Goal: Task Accomplishment & Management: Complete application form

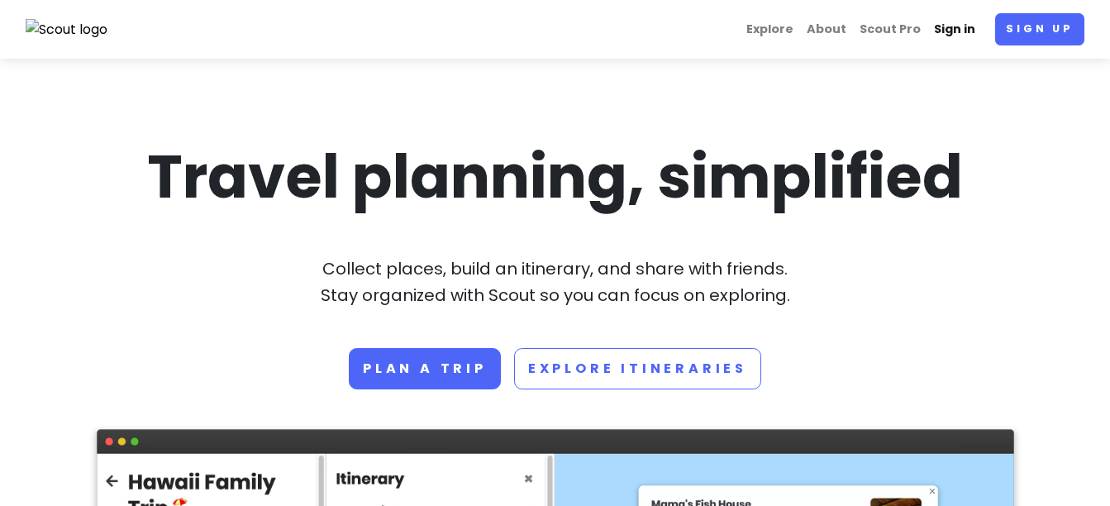
click at [959, 21] on link "Sign in" at bounding box center [954, 29] width 55 height 32
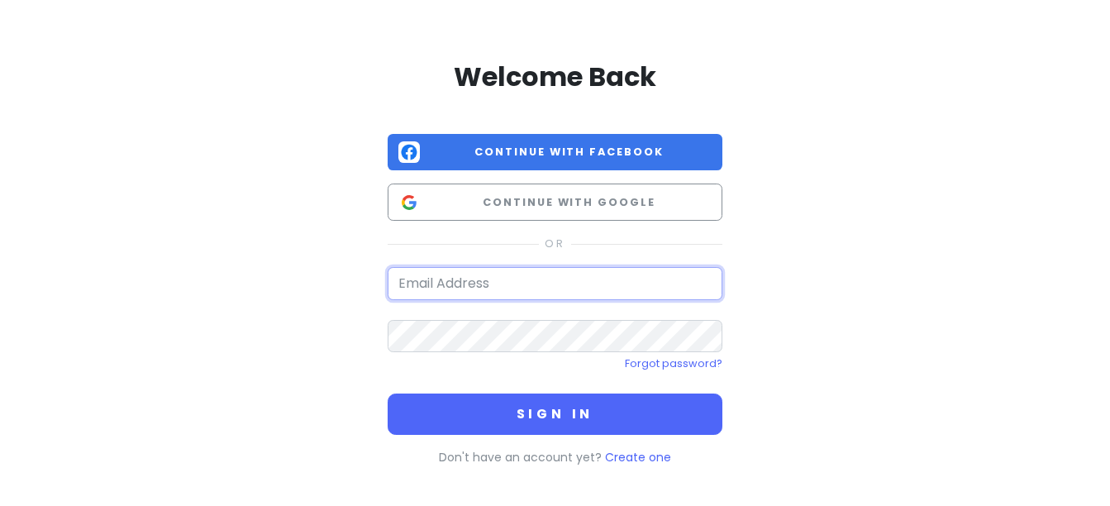
type input "[EMAIL_ADDRESS][DOMAIN_NAME]"
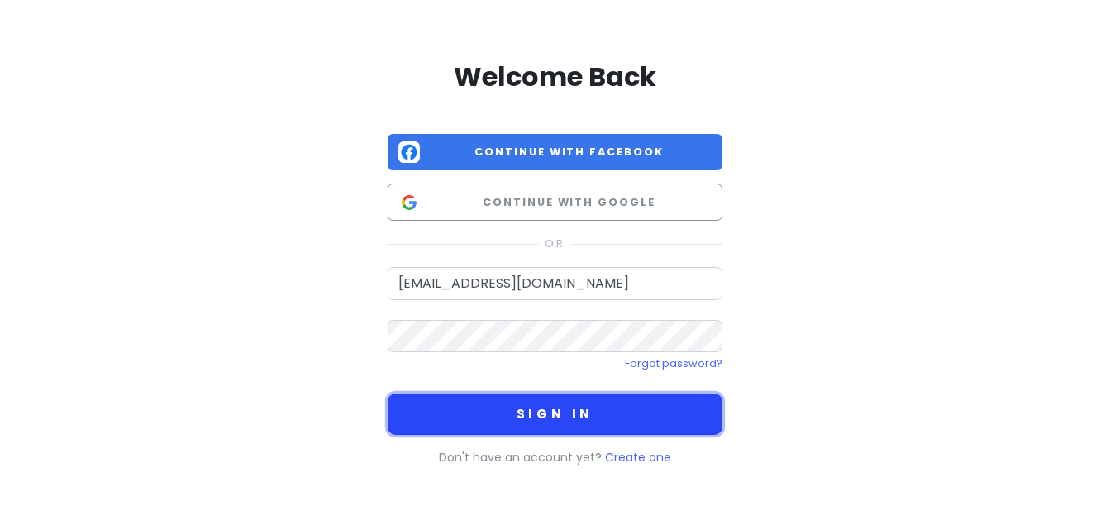
click at [567, 422] on button "Sign in" at bounding box center [555, 413] width 335 height 41
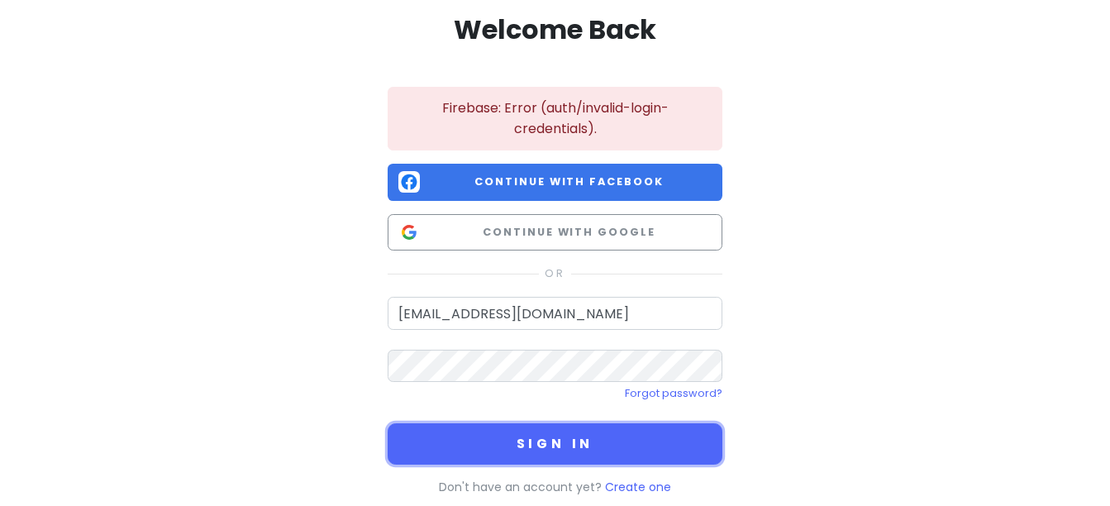
scroll to position [91, 0]
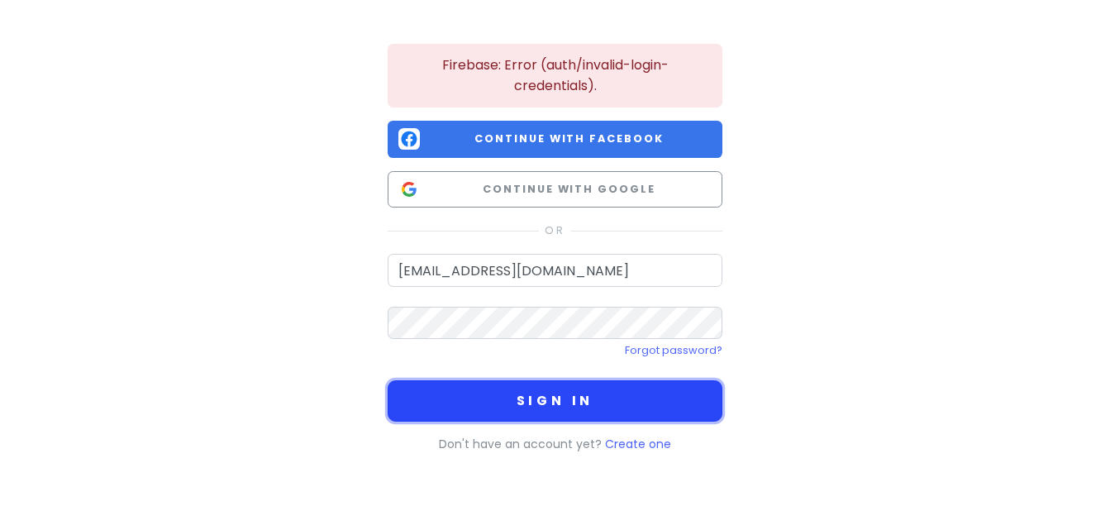
click at [550, 398] on button "Sign in" at bounding box center [555, 400] width 335 height 41
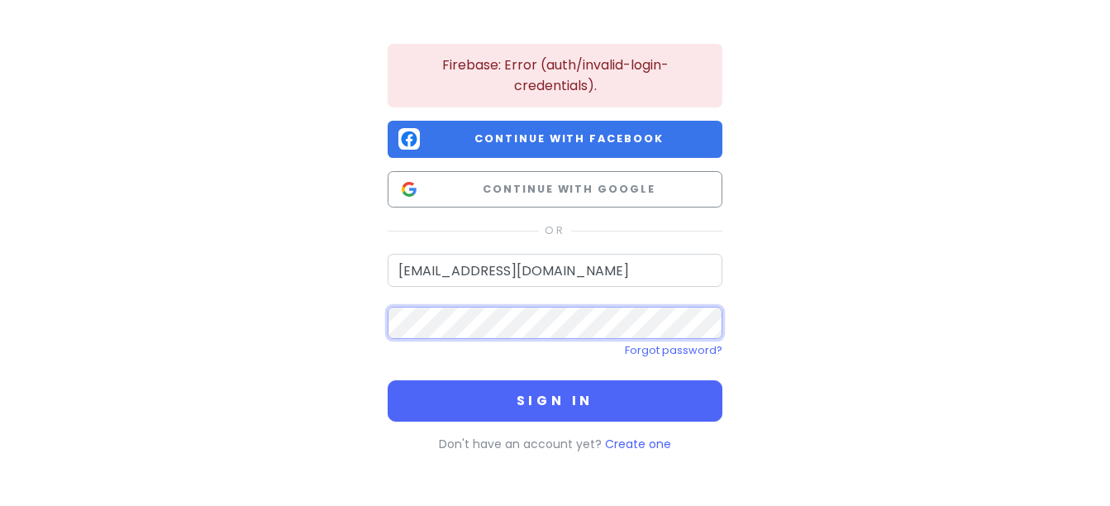
click at [335, 342] on div "Welcome Back Firebase: Error (auth/invalid-login-credentials). Continue with Fa…" at bounding box center [555, 208] width 942 height 596
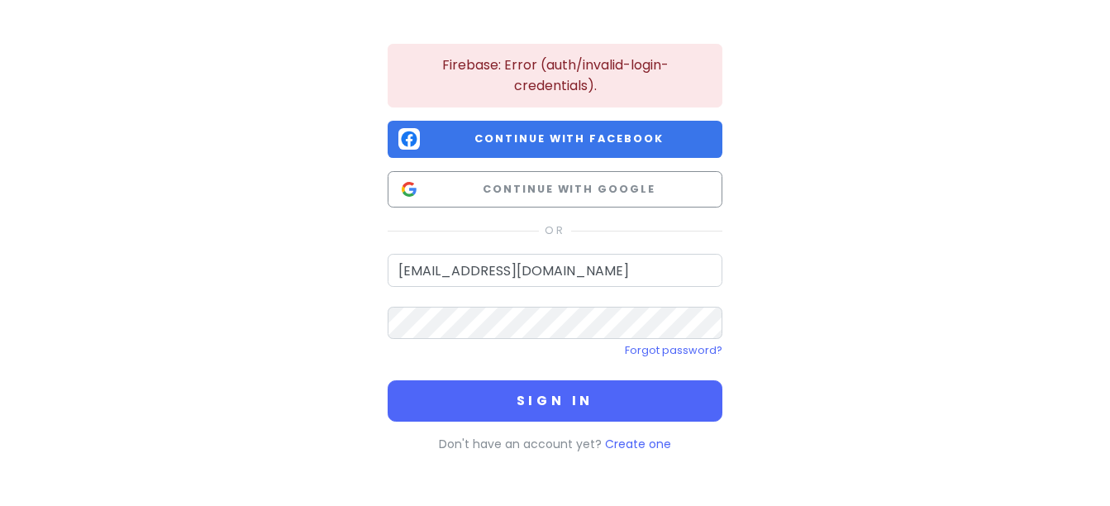
click at [846, 378] on div "Welcome Back Firebase: Error (auth/invalid-login-credentials). Continue with Fa…" at bounding box center [555, 208] width 942 height 596
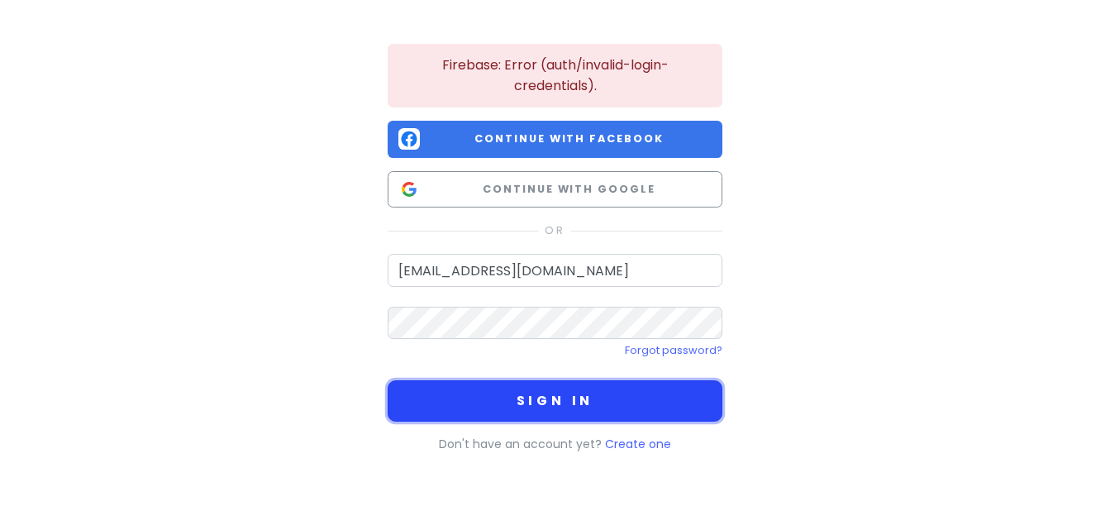
click at [570, 404] on button "Sign in" at bounding box center [555, 400] width 335 height 41
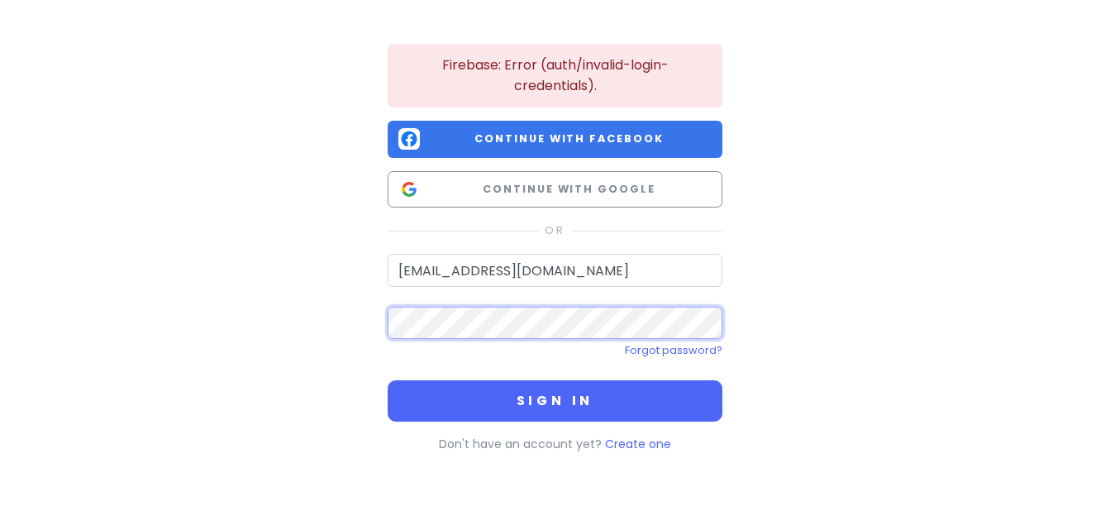
click at [331, 331] on div "Welcome Back Firebase: Error (auth/invalid-login-credentials). Continue with Fa…" at bounding box center [555, 208] width 942 height 596
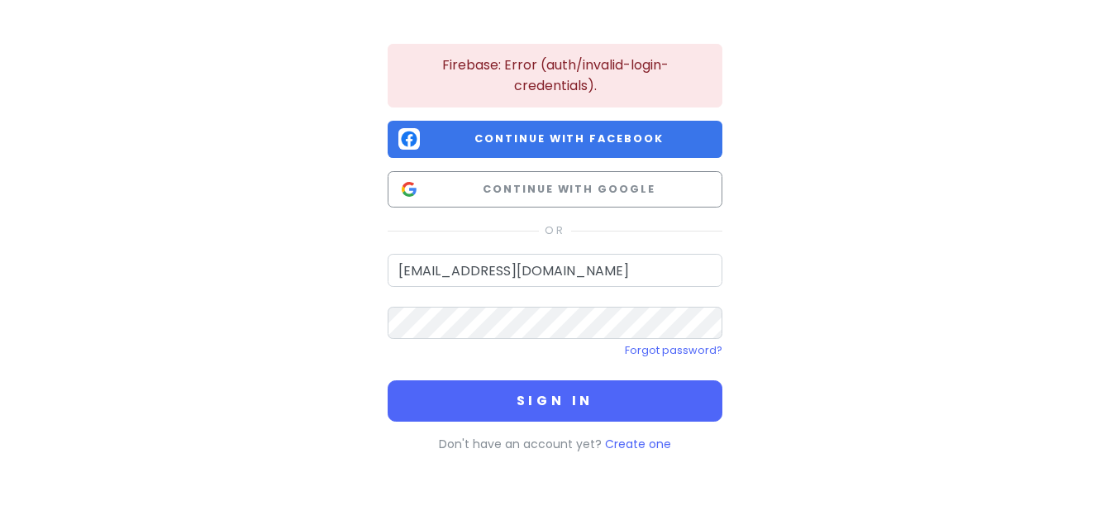
click at [930, 355] on div "Welcome Back Firebase: Error (auth/invalid-login-credentials). Continue with Fa…" at bounding box center [555, 208] width 942 height 596
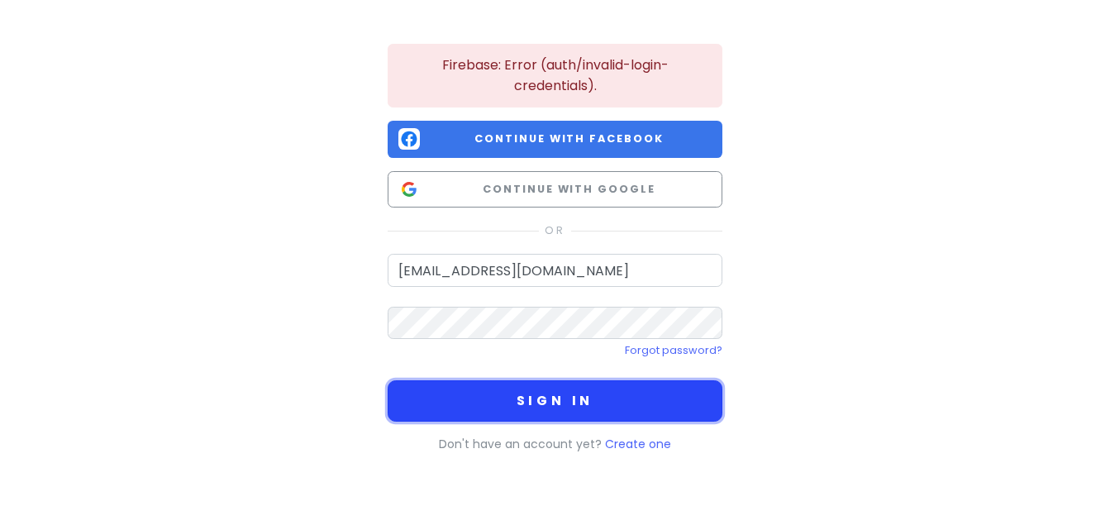
click at [565, 398] on button "Sign in" at bounding box center [555, 400] width 335 height 41
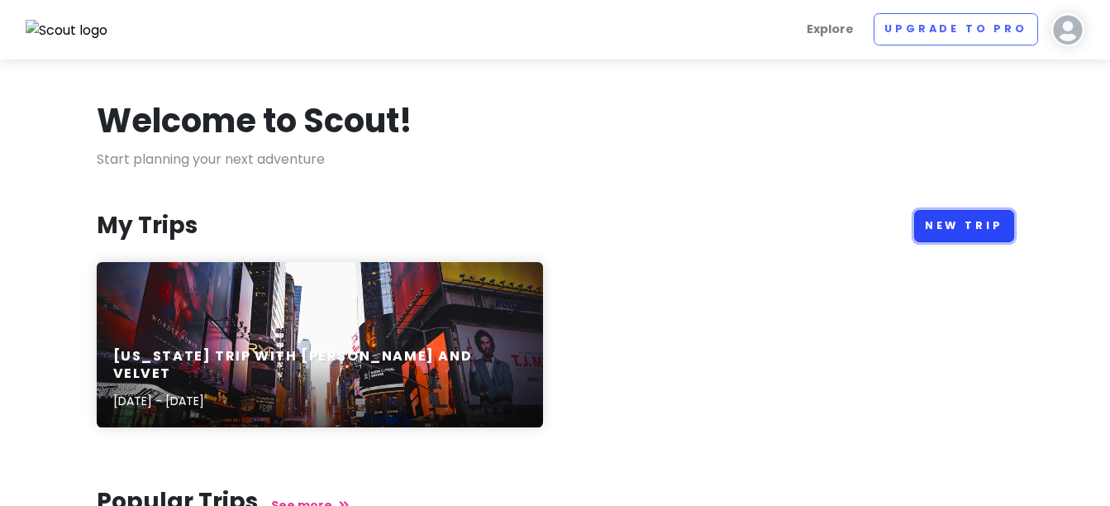
click at [966, 220] on link "New Trip" at bounding box center [964, 226] width 100 height 32
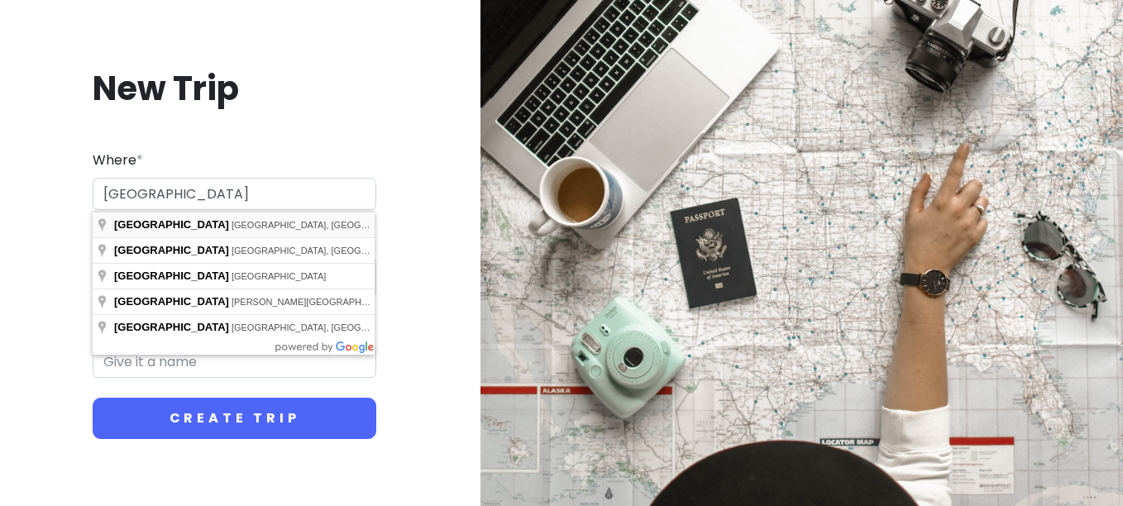
type input "[GEOGRAPHIC_DATA], [GEOGRAPHIC_DATA], [GEOGRAPHIC_DATA]"
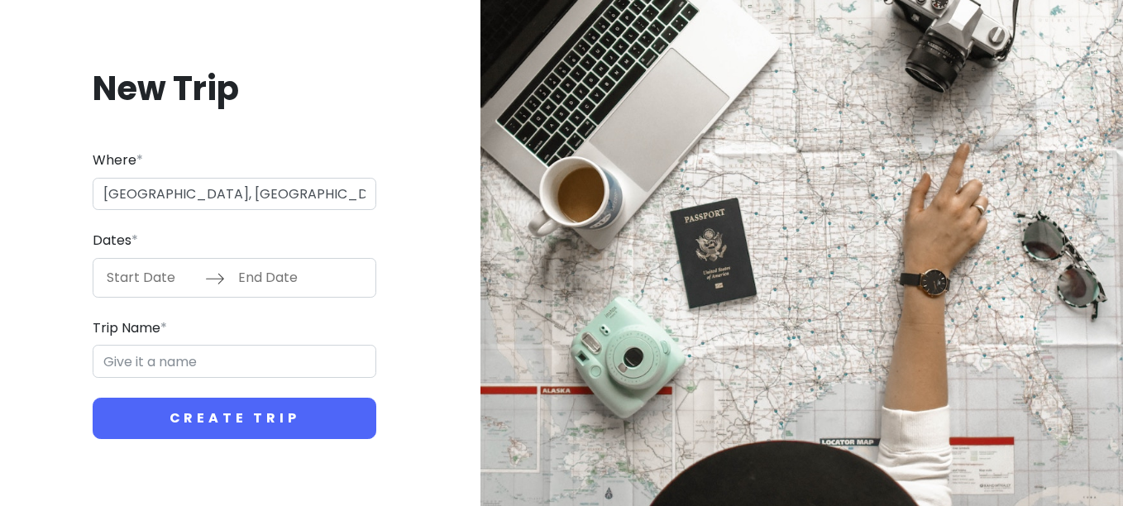
type input "Las Vegas Trip"
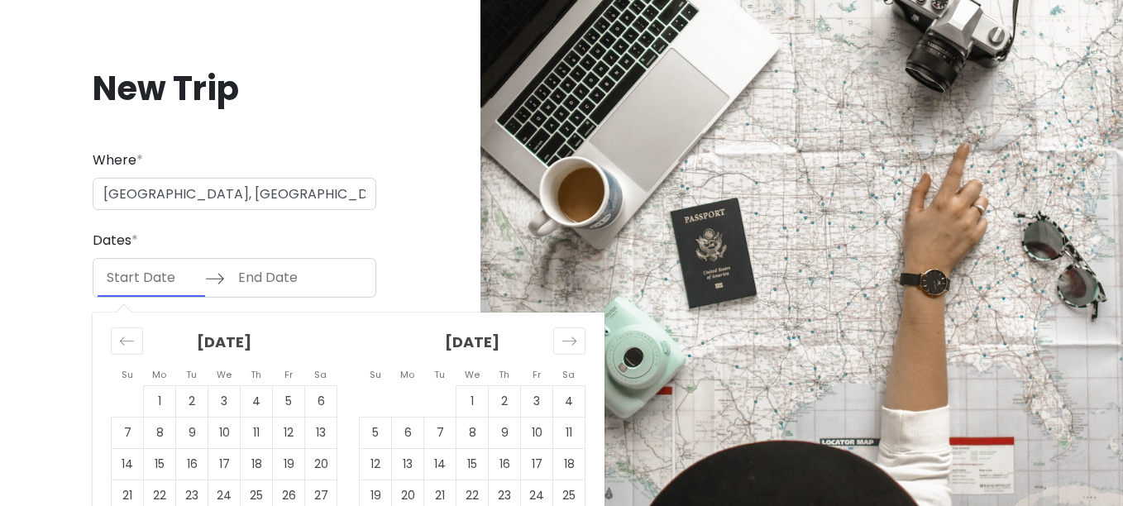
click at [154, 283] on input "Start Date" at bounding box center [151, 278] width 107 height 38
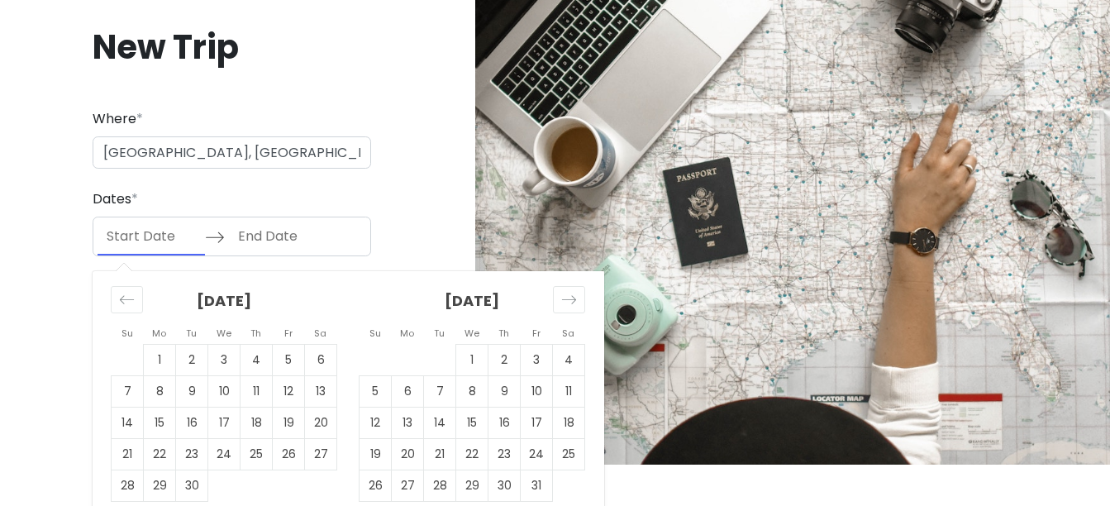
scroll to position [56, 0]
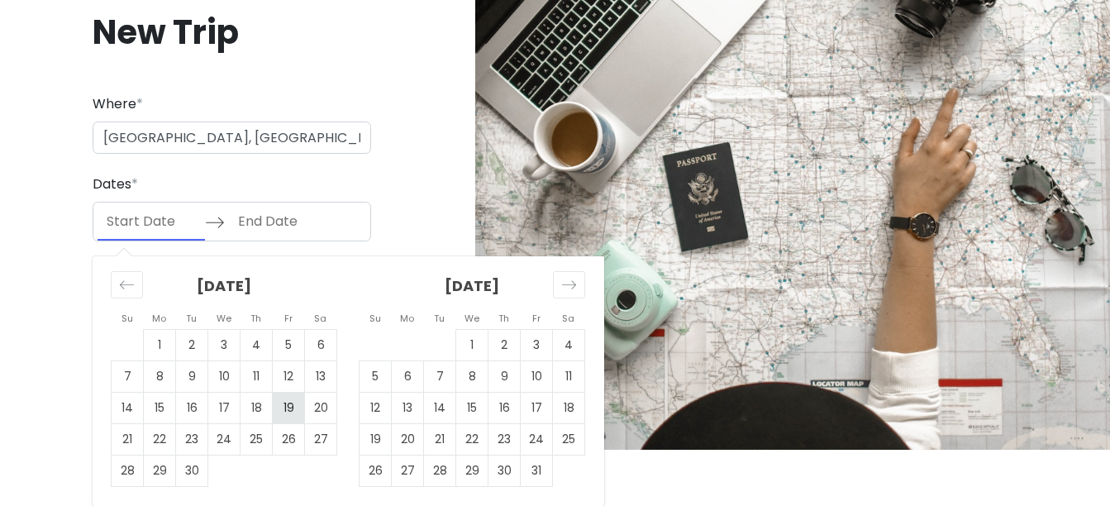
click at [283, 402] on td "19" at bounding box center [289, 407] width 32 height 31
type input "[DATE]"
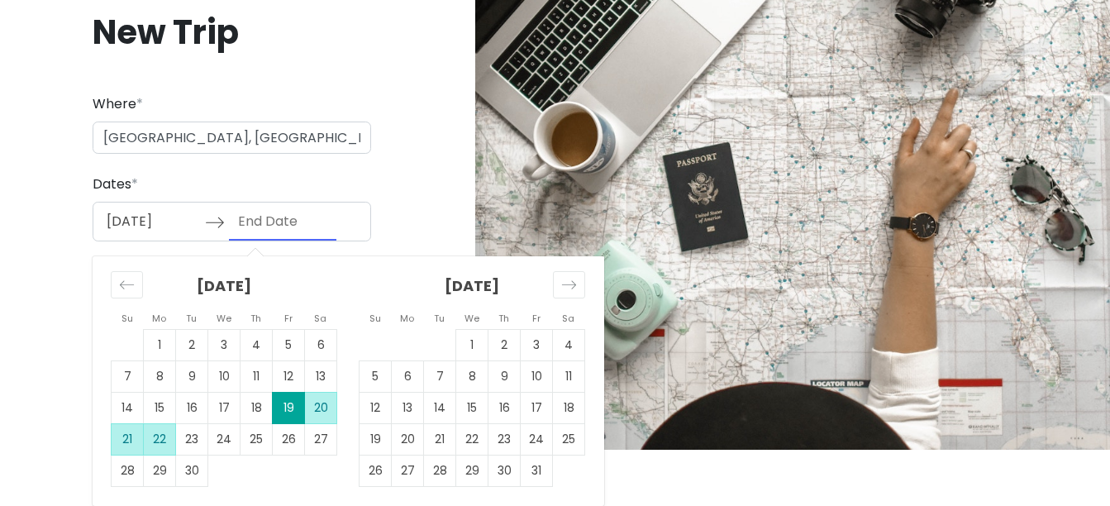
click at [169, 434] on td "22" at bounding box center [160, 438] width 32 height 31
type input "[DATE]"
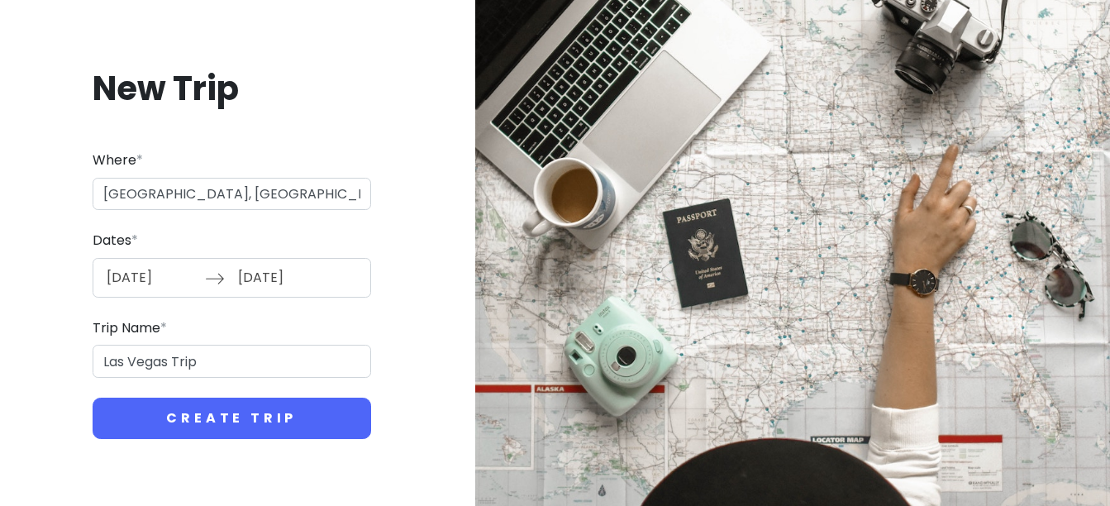
scroll to position [0, 0]
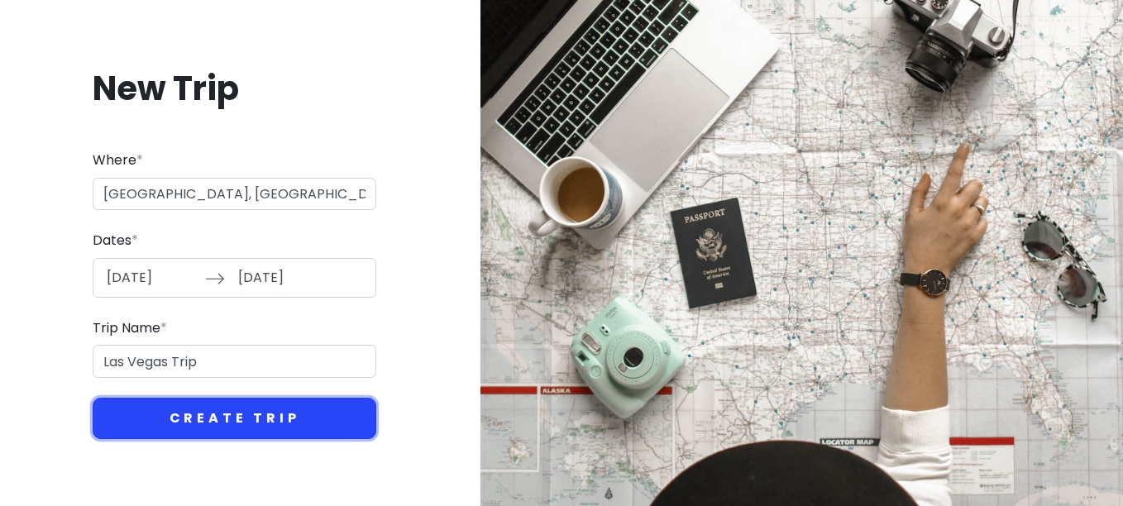
click at [242, 412] on button "Create Trip" at bounding box center [235, 418] width 284 height 41
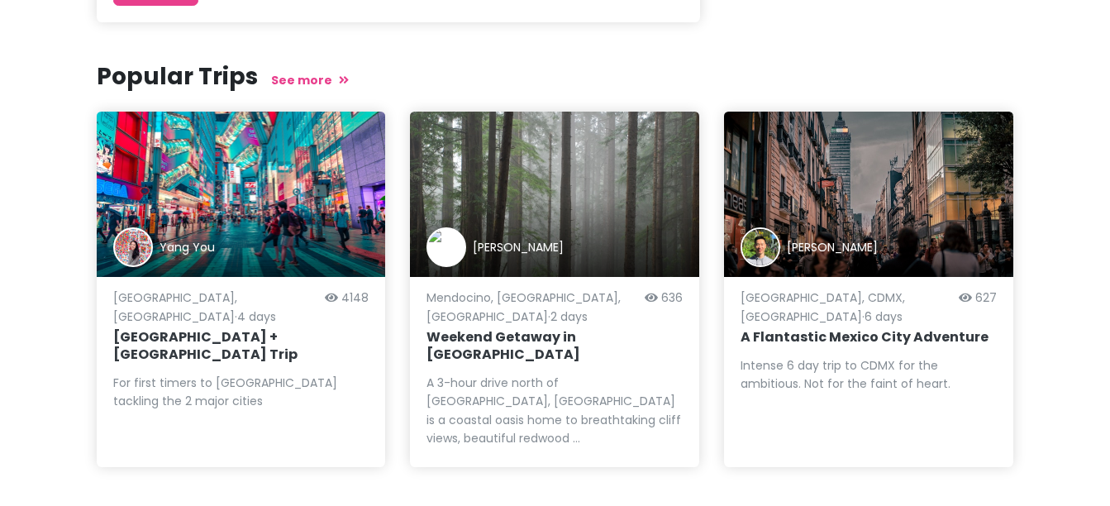
scroll to position [309, 0]
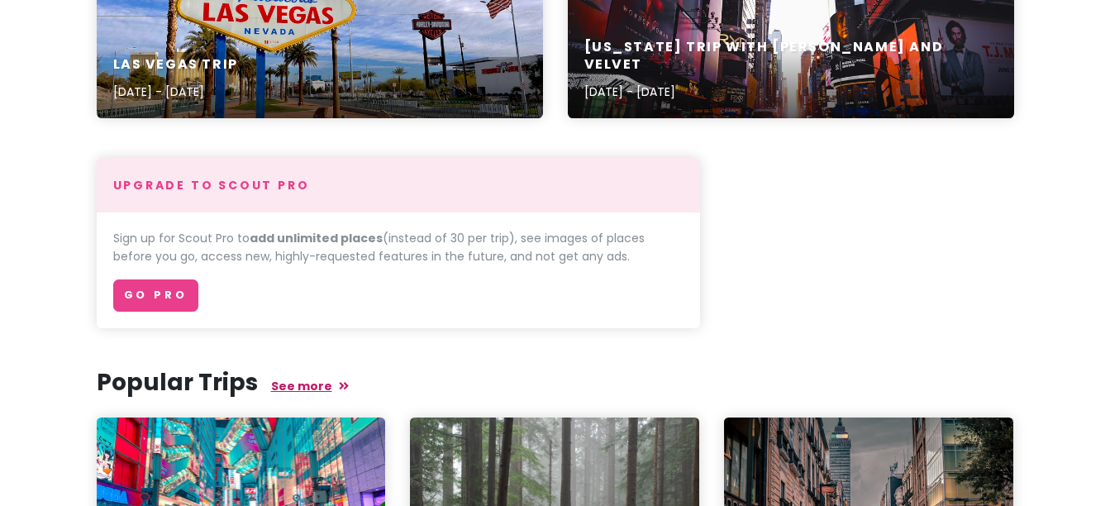
click at [292, 388] on link "See more" at bounding box center [310, 386] width 78 height 17
